Goal: Find specific page/section: Find specific page/section

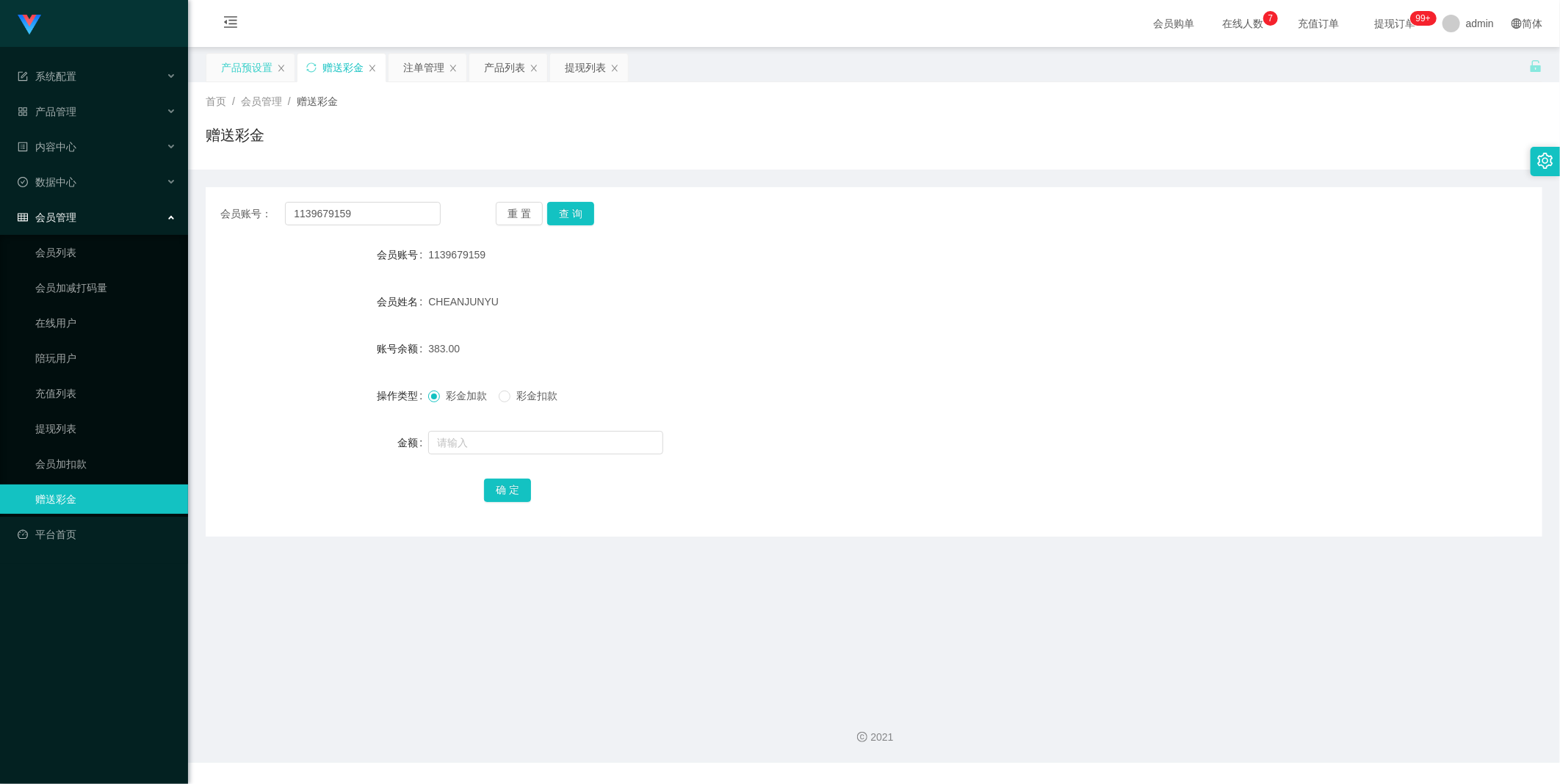
drag, startPoint x: 236, startPoint y: 67, endPoint x: 314, endPoint y: 92, distance: 81.9
click at [237, 67] on div "产品预设置" at bounding box center [247, 67] width 52 height 28
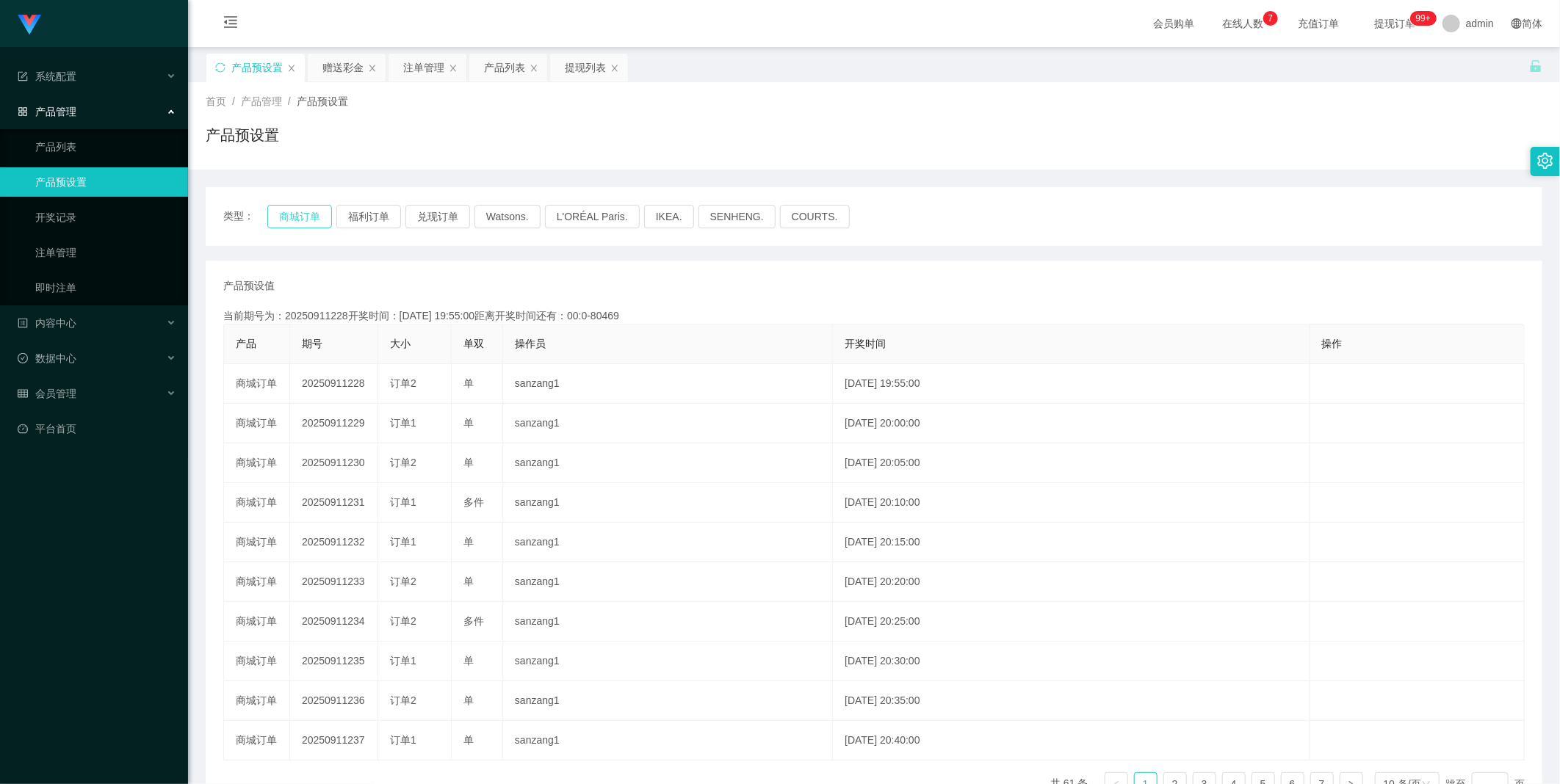
click at [284, 216] on button "商城订单" at bounding box center [300, 216] width 65 height 23
click at [283, 216] on button "商城订单" at bounding box center [300, 216] width 65 height 23
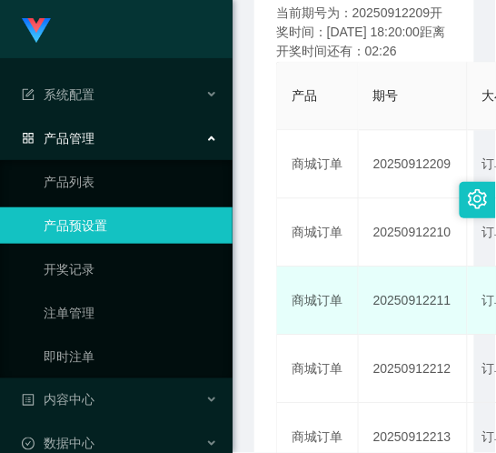
scroll to position [135, 0]
